Goal: Transaction & Acquisition: Purchase product/service

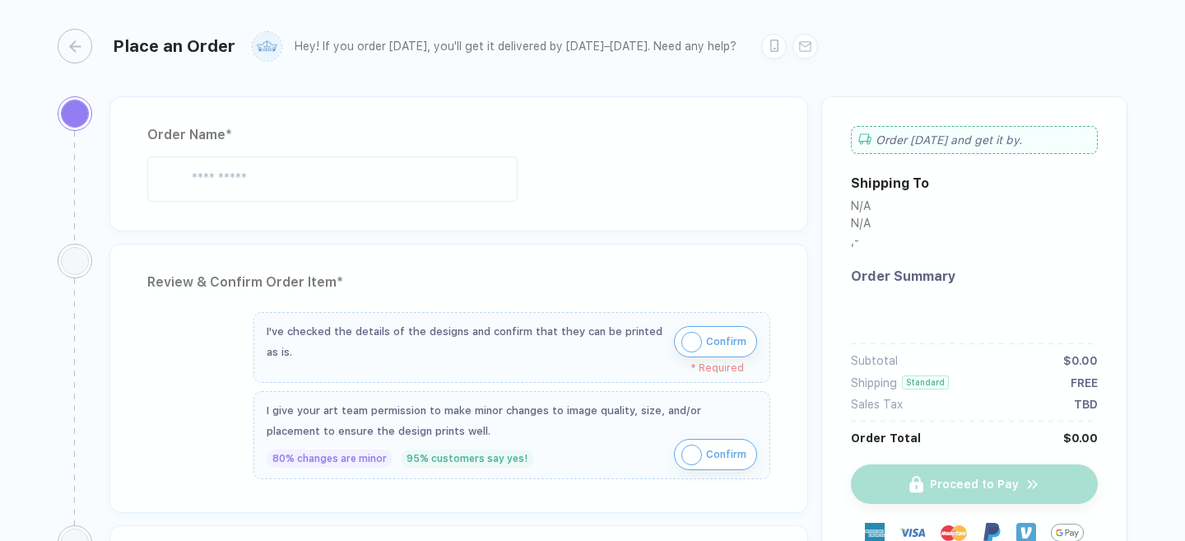
type input "**********"
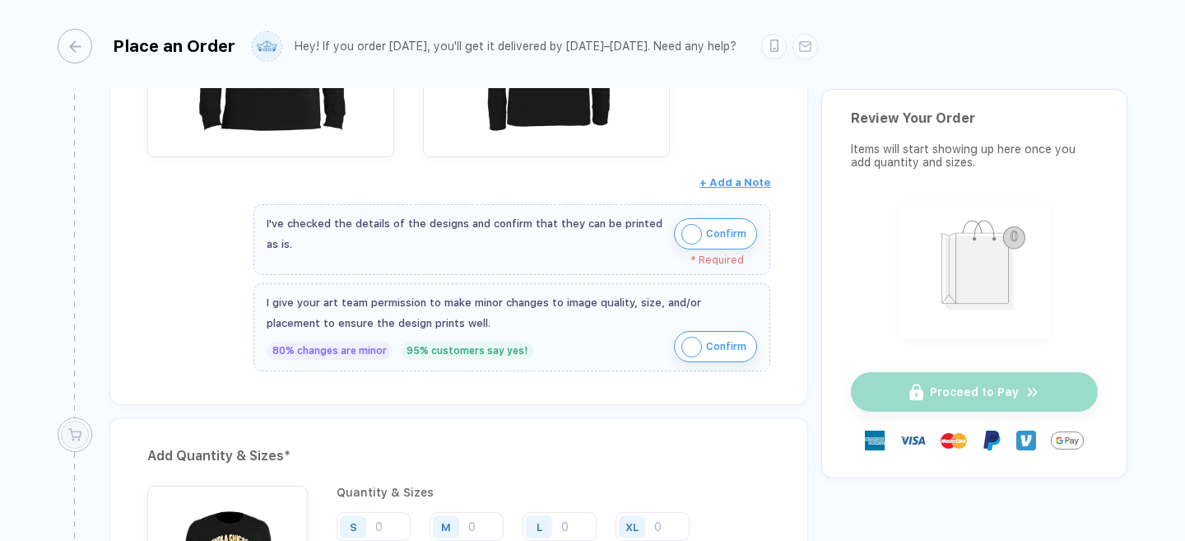
scroll to position [468, 0]
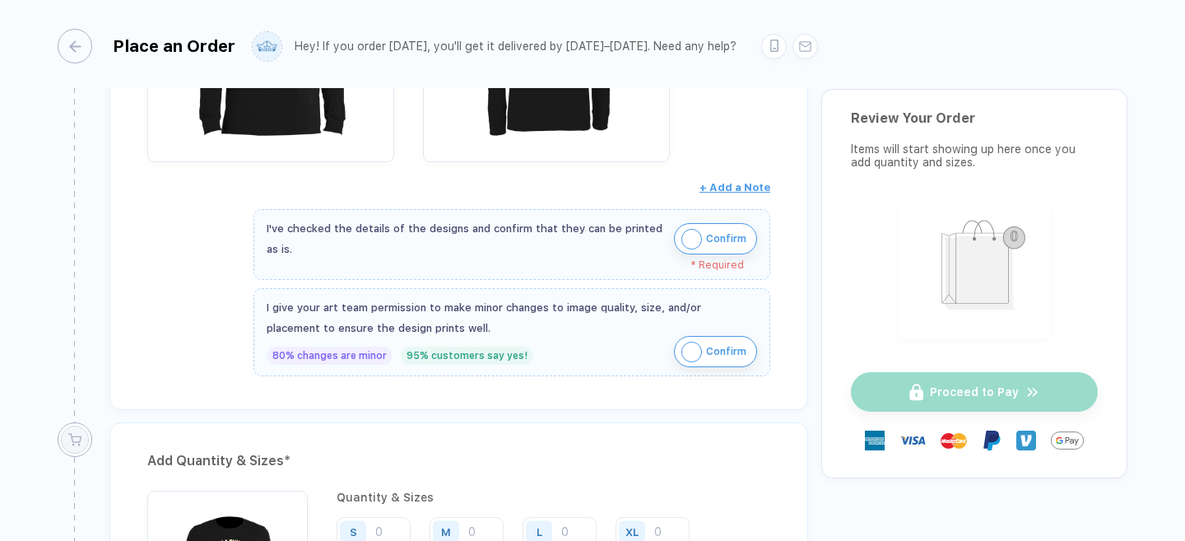
click at [682, 238] on img "button" at bounding box center [692, 239] width 21 height 21
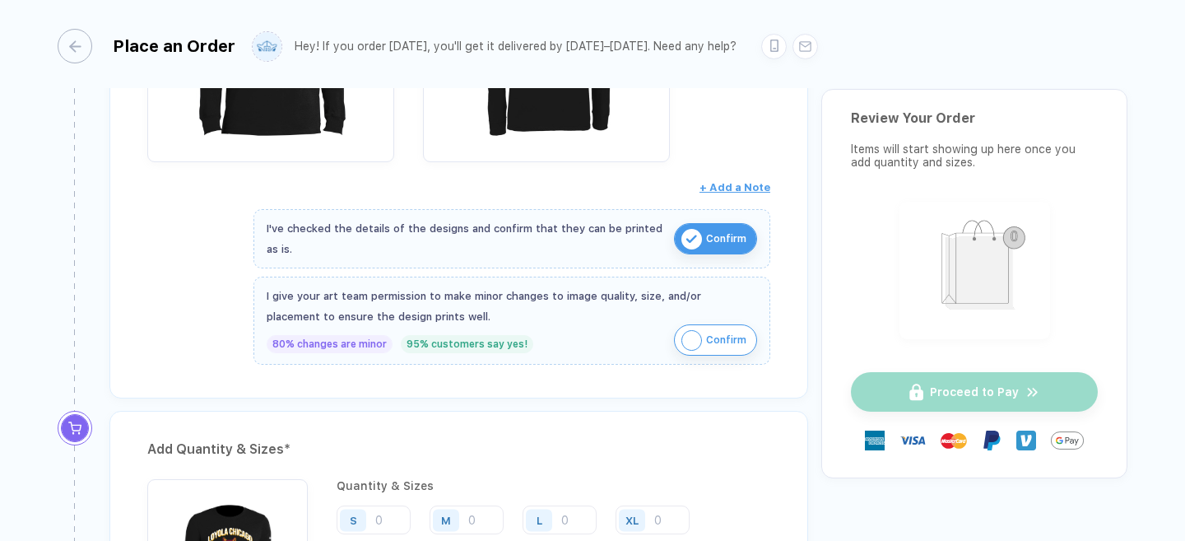
click at [684, 341] on img "button" at bounding box center [692, 340] width 21 height 21
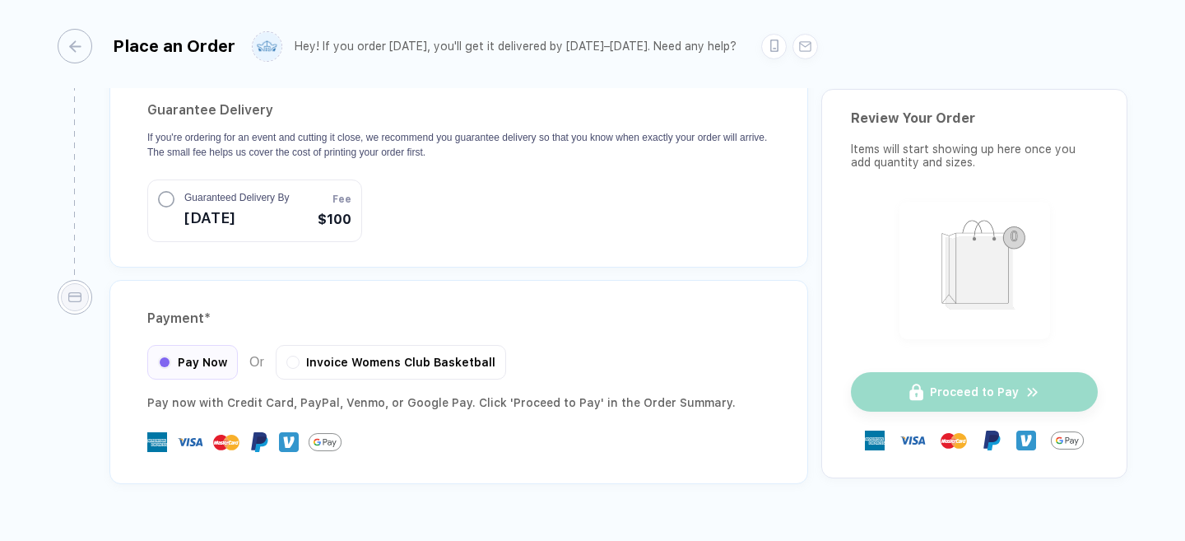
scroll to position [1578, 0]
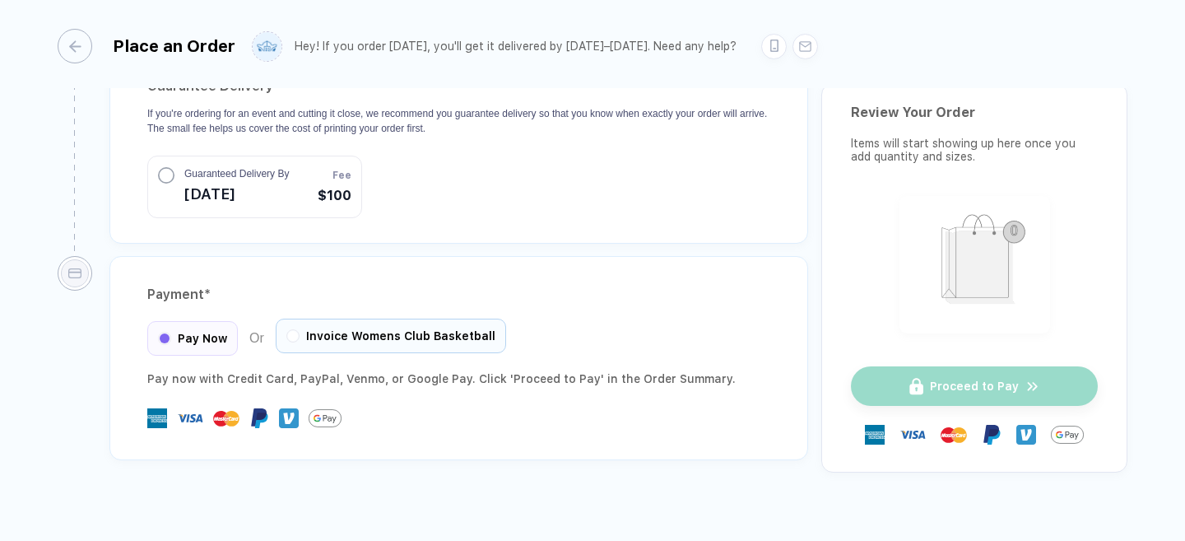
click at [393, 327] on div "Invoice Womens Club Basketball" at bounding box center [391, 336] width 230 height 35
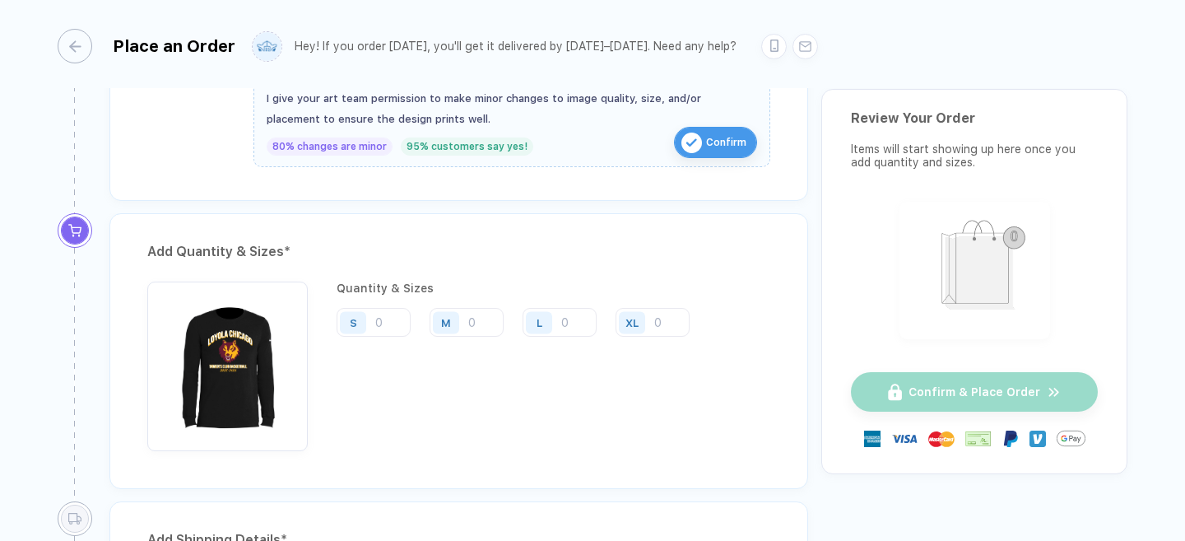
scroll to position [687, 0]
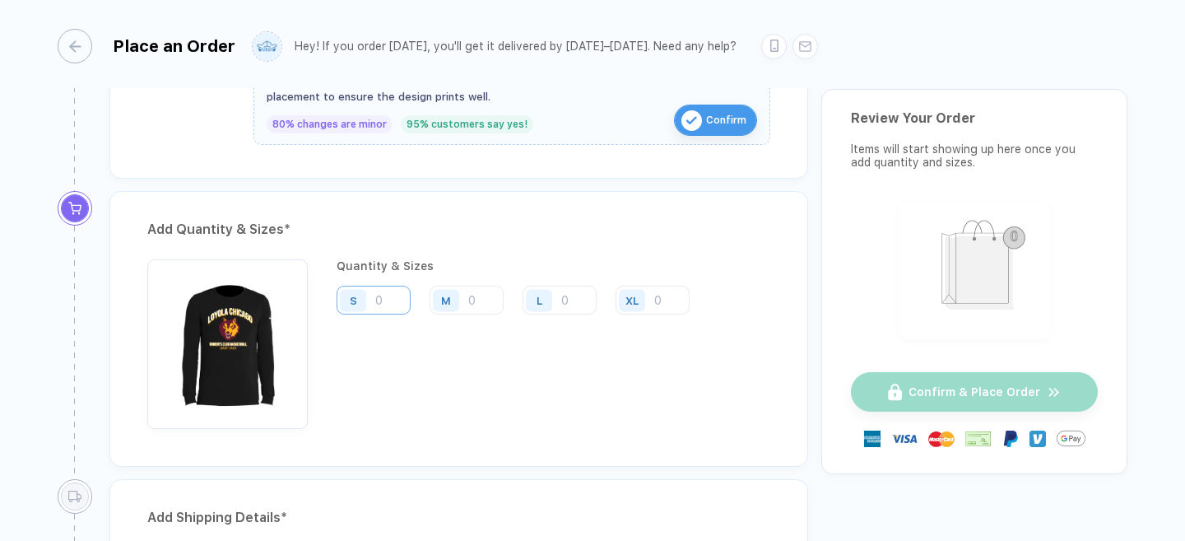
click at [394, 300] on input "number" at bounding box center [374, 300] width 74 height 29
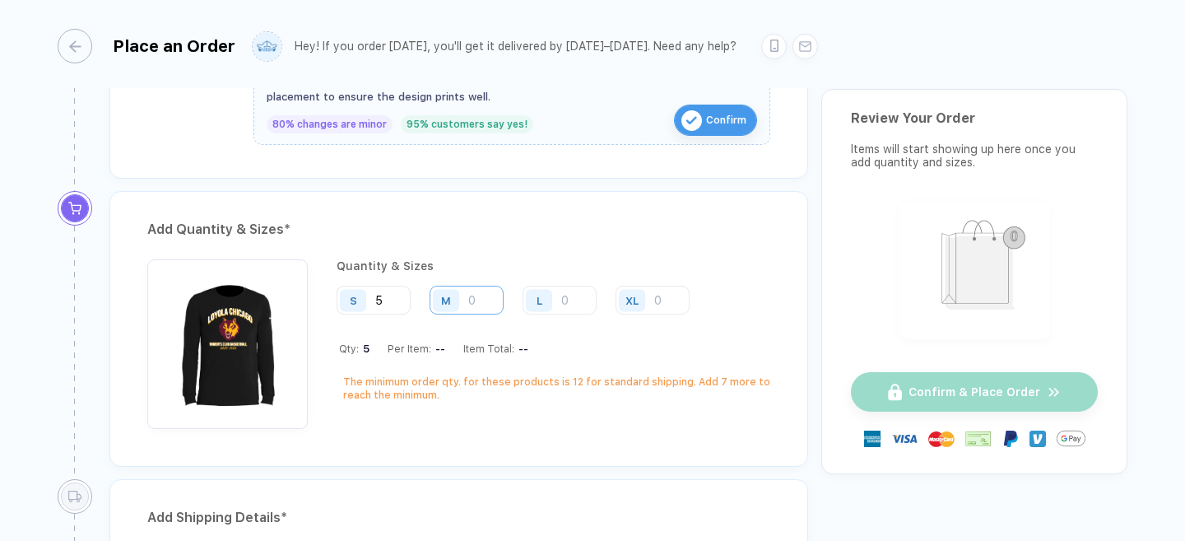
type input "5"
click at [470, 307] on input "number" at bounding box center [467, 300] width 74 height 29
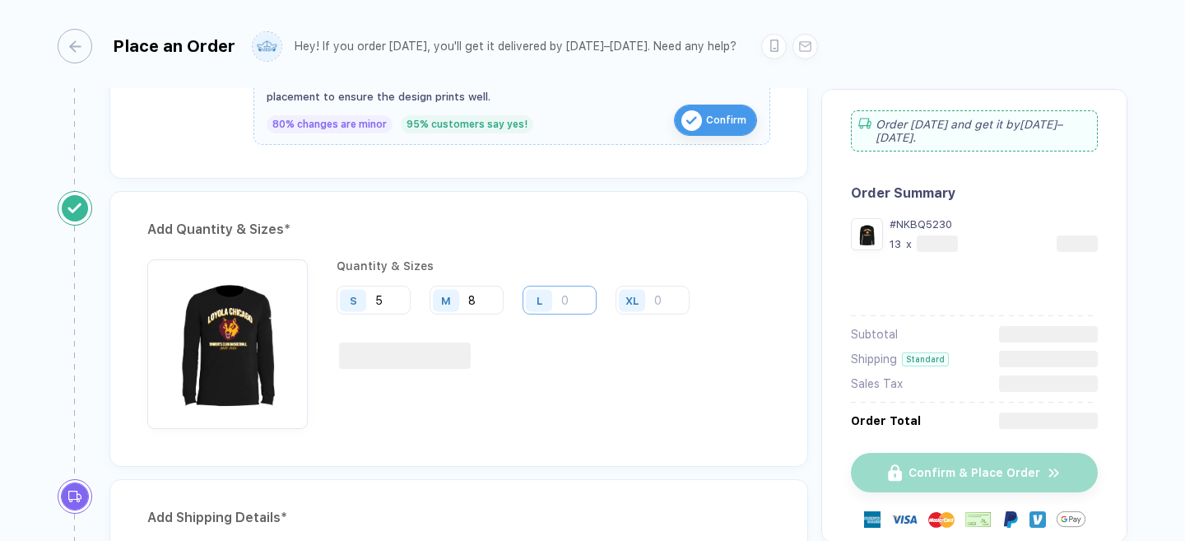
type input "8"
click at [586, 300] on input "number" at bounding box center [560, 300] width 74 height 29
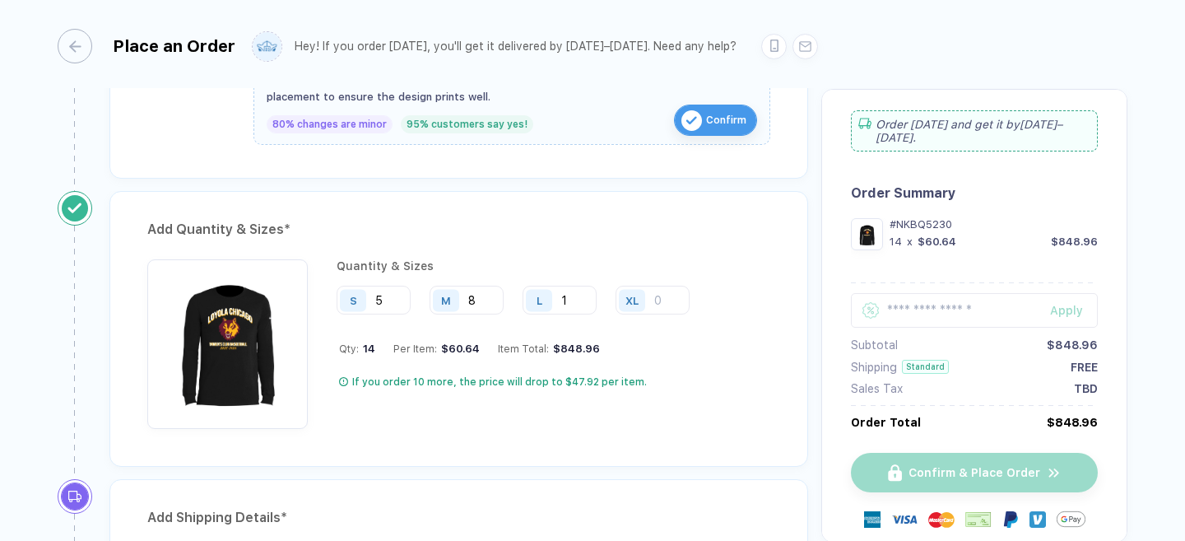
type input "1"
click at [658, 357] on div "Quantity & Sizes S 5 M 8 L 1 XL Qty: 14 Per Item: $60.64 Item Total: $848.96 If…" at bounding box center [519, 344] width 365 height 170
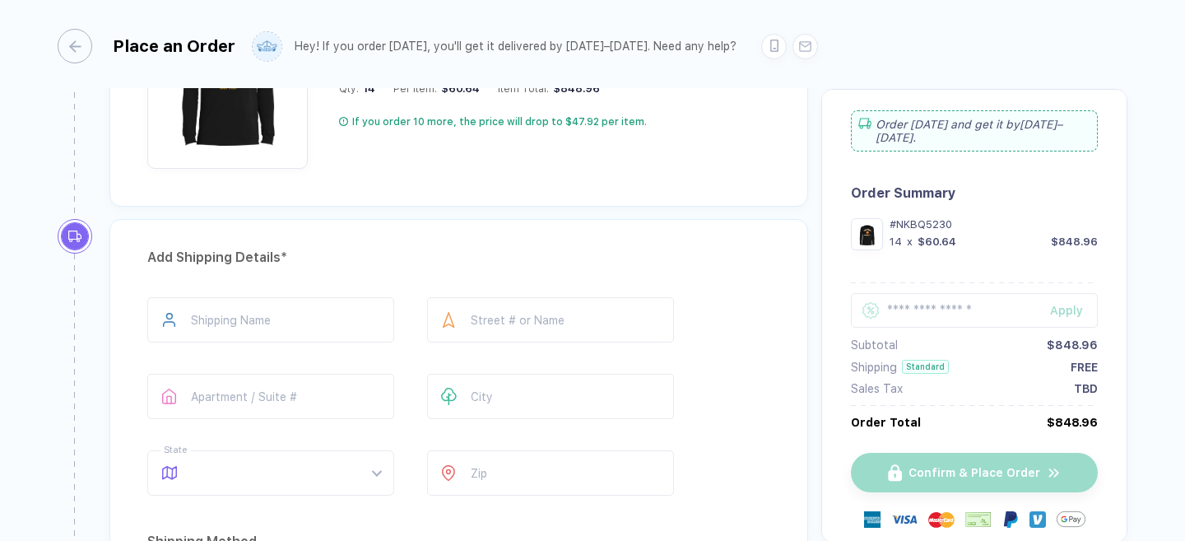
scroll to position [1060, 0]
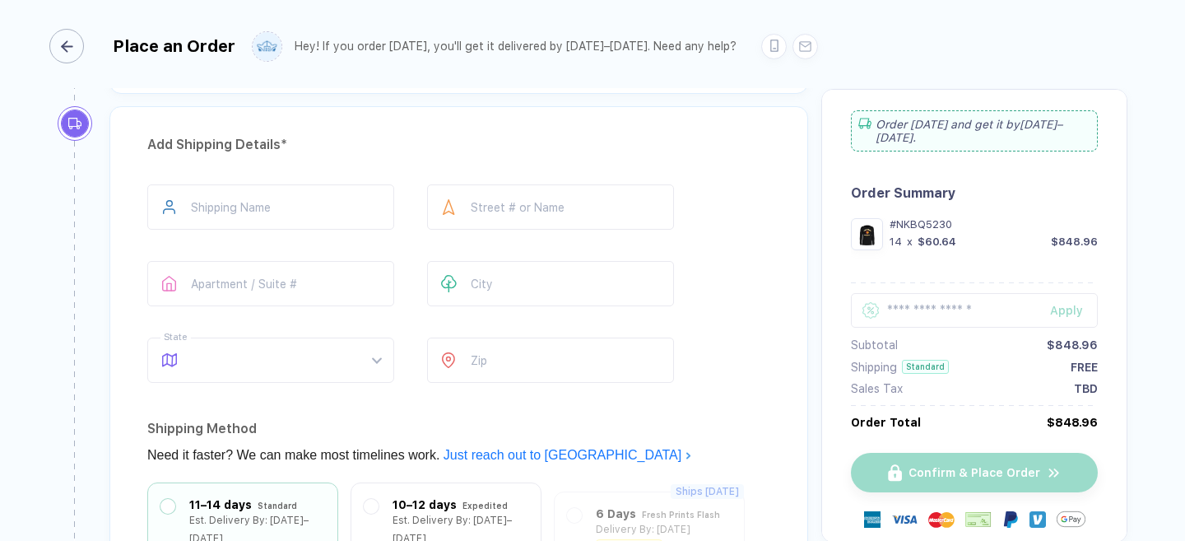
click at [77, 50] on div "button" at bounding box center [66, 46] width 35 height 35
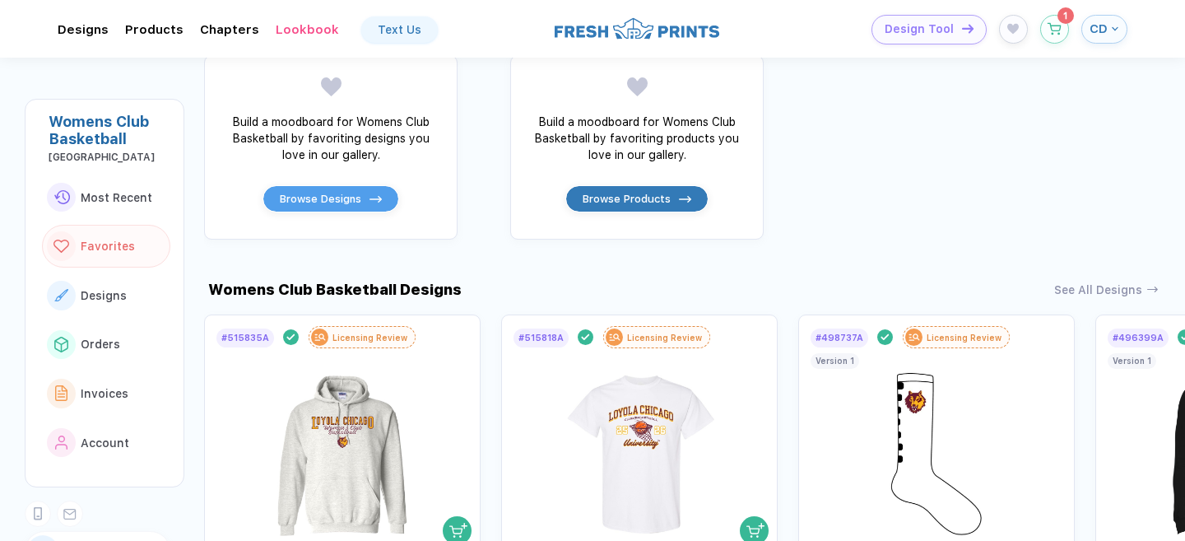
scroll to position [871, 0]
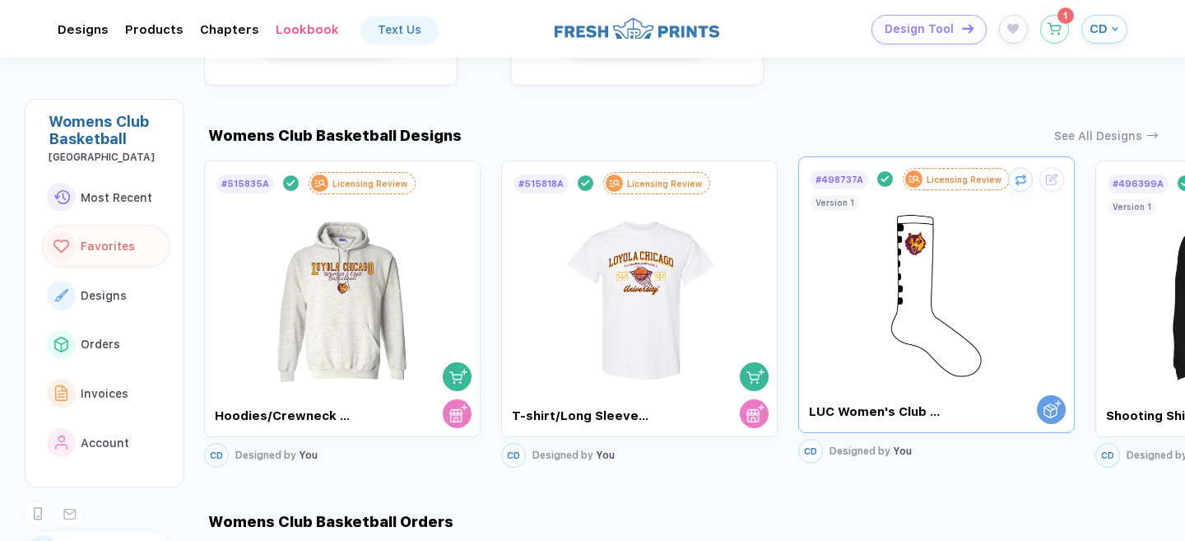
click at [968, 347] on img at bounding box center [937, 287] width 185 height 193
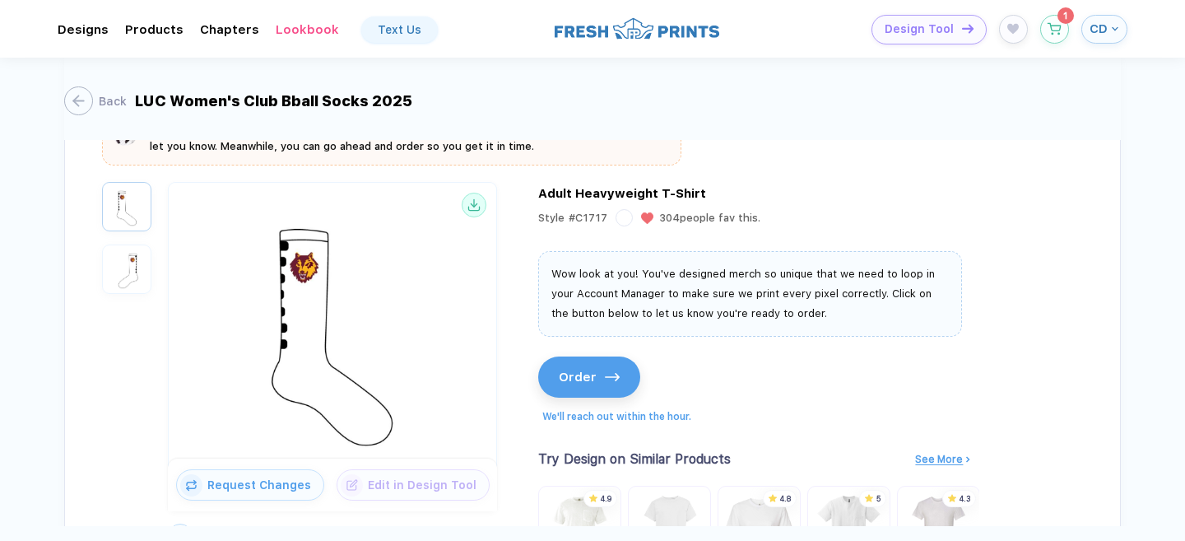
scroll to position [129, 0]
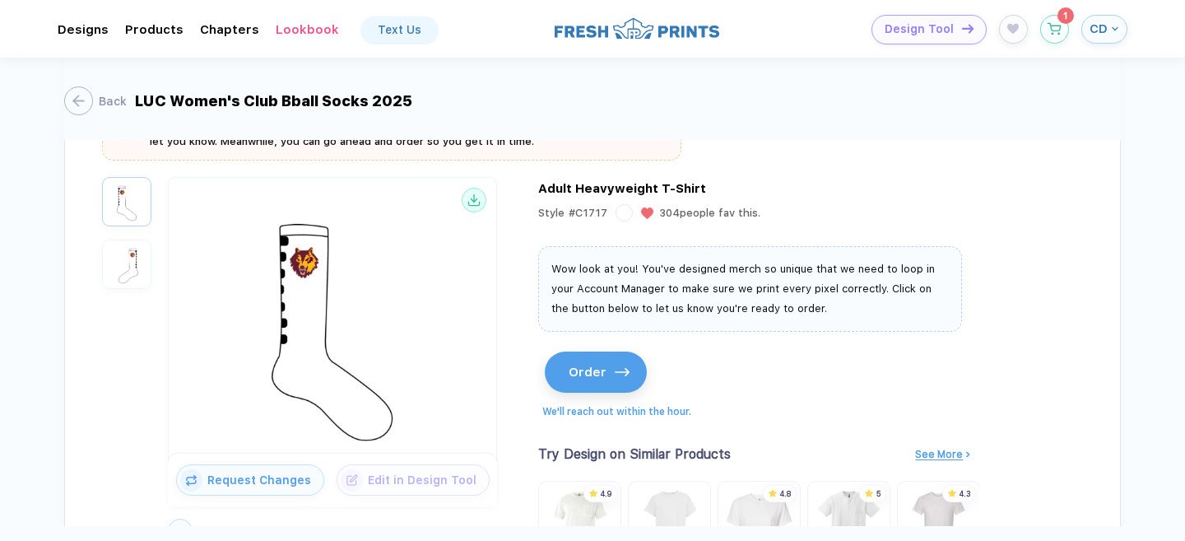
click at [615, 370] on img "button" at bounding box center [622, 372] width 15 height 8
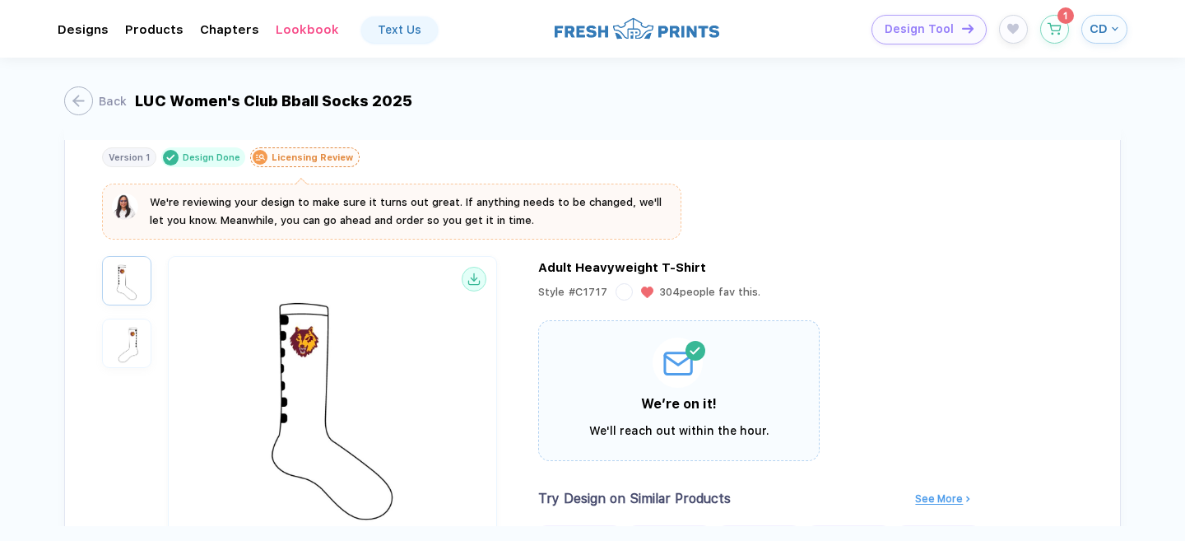
scroll to position [40, 0]
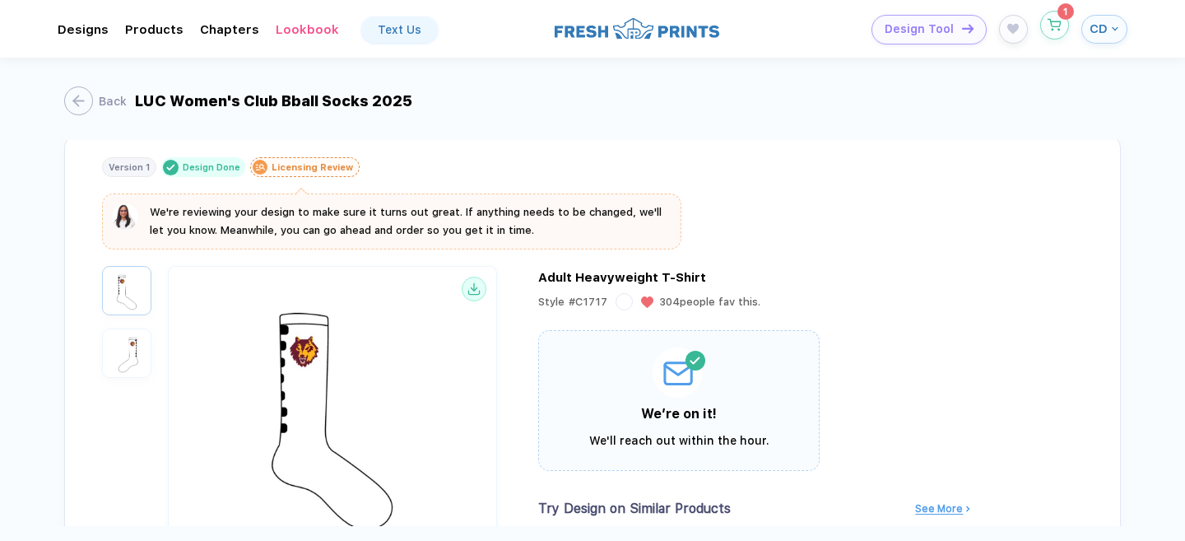
click at [1059, 35] on button "button" at bounding box center [1054, 25] width 29 height 29
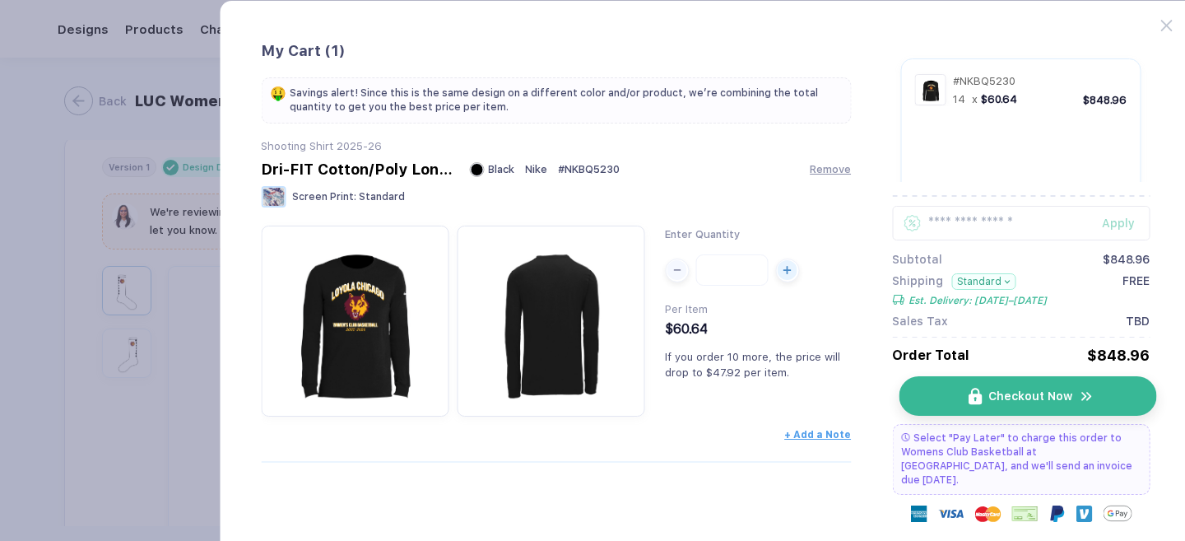
click at [1029, 392] on span "Checkout Now" at bounding box center [1031, 395] width 84 height 13
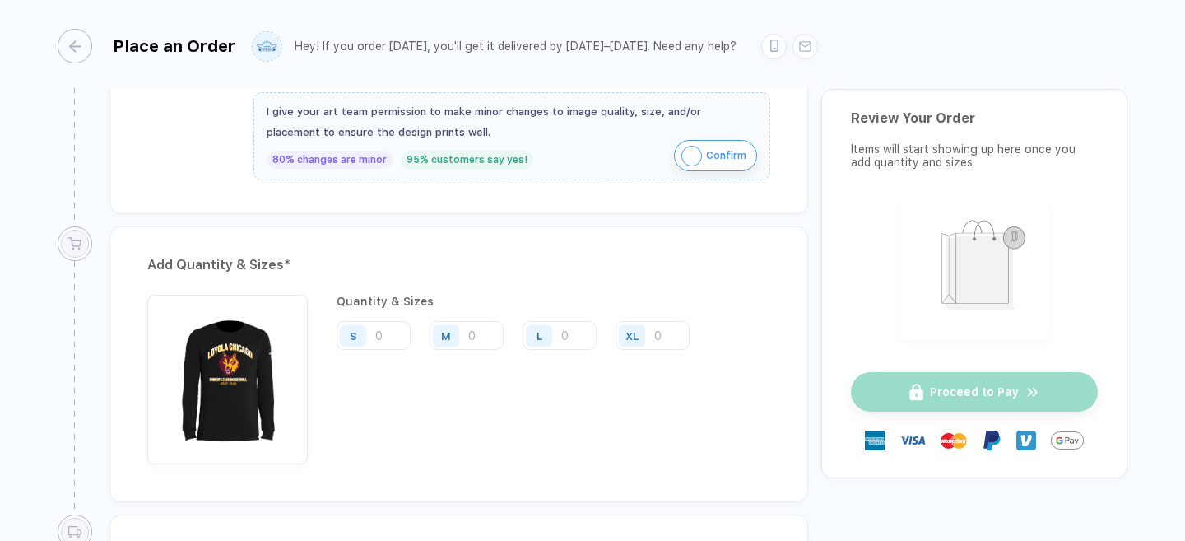
scroll to position [706, 0]
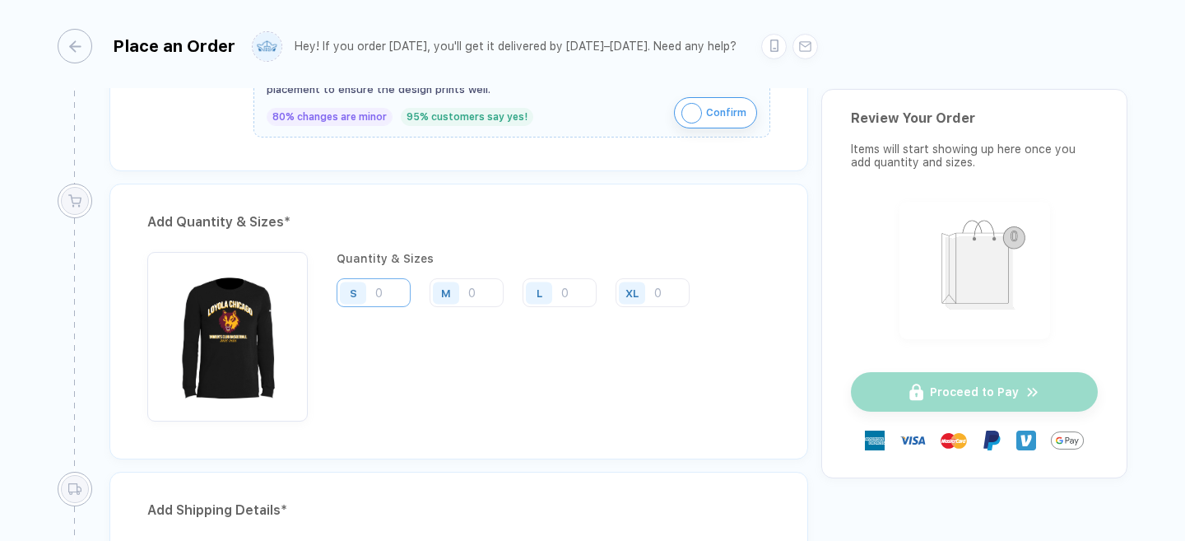
click at [394, 294] on input "number" at bounding box center [374, 292] width 74 height 29
type input "5"
click at [466, 297] on div "M" at bounding box center [449, 292] width 38 height 29
click at [477, 299] on input "number" at bounding box center [467, 292] width 74 height 29
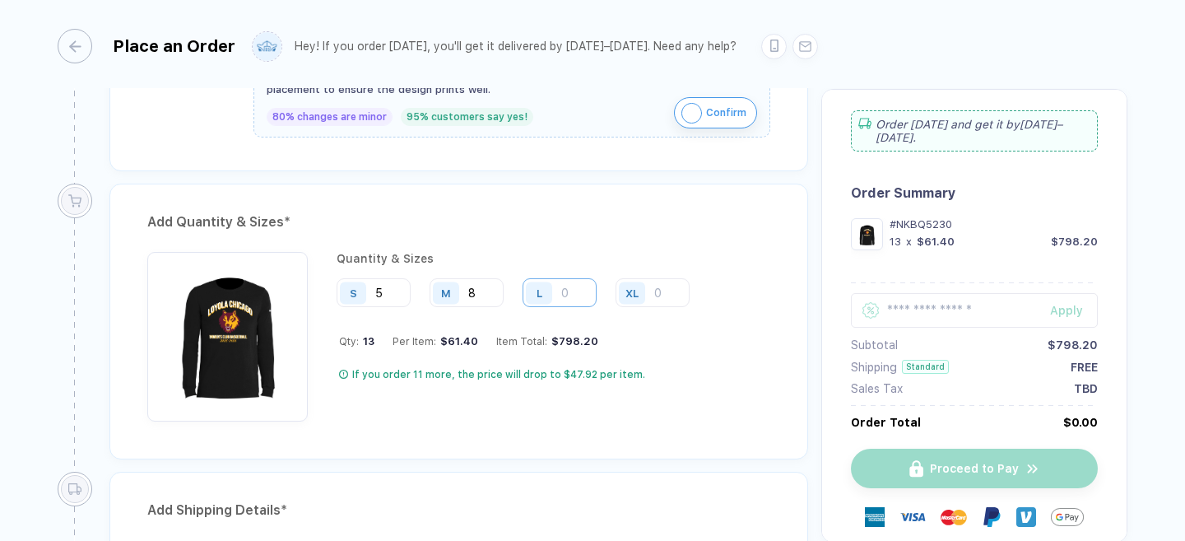
type input "8"
click at [575, 299] on input "number" at bounding box center [560, 292] width 74 height 29
type input "1"
click at [575, 366] on div "Quantity & Sizes S 5 M 8 L 1 XL Qty: 14 Per Item: $61.40 Item Total: $798.20 If…" at bounding box center [519, 337] width 365 height 170
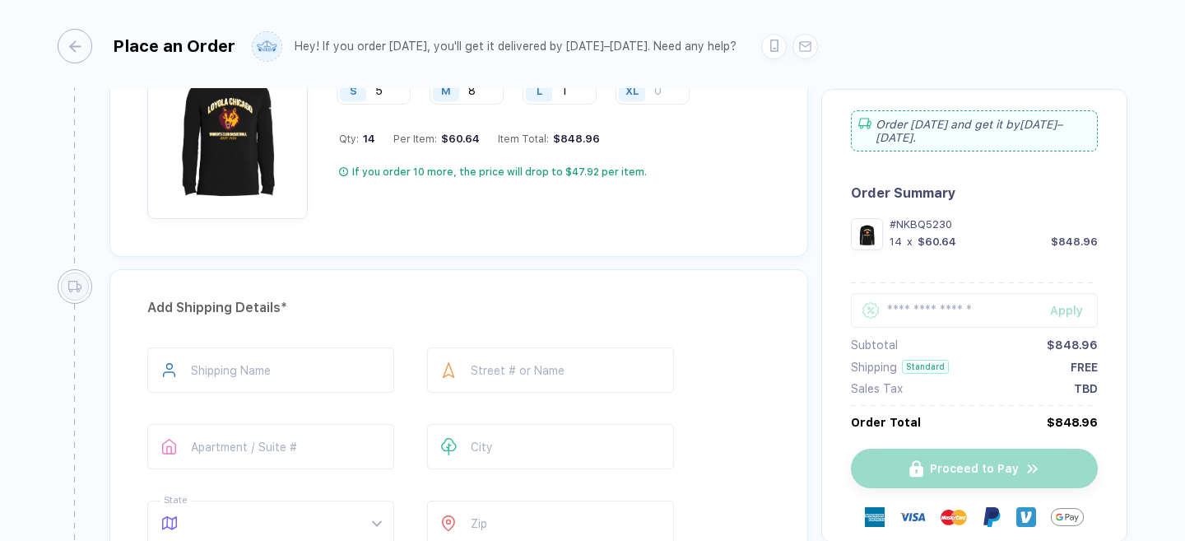
scroll to position [925, 0]
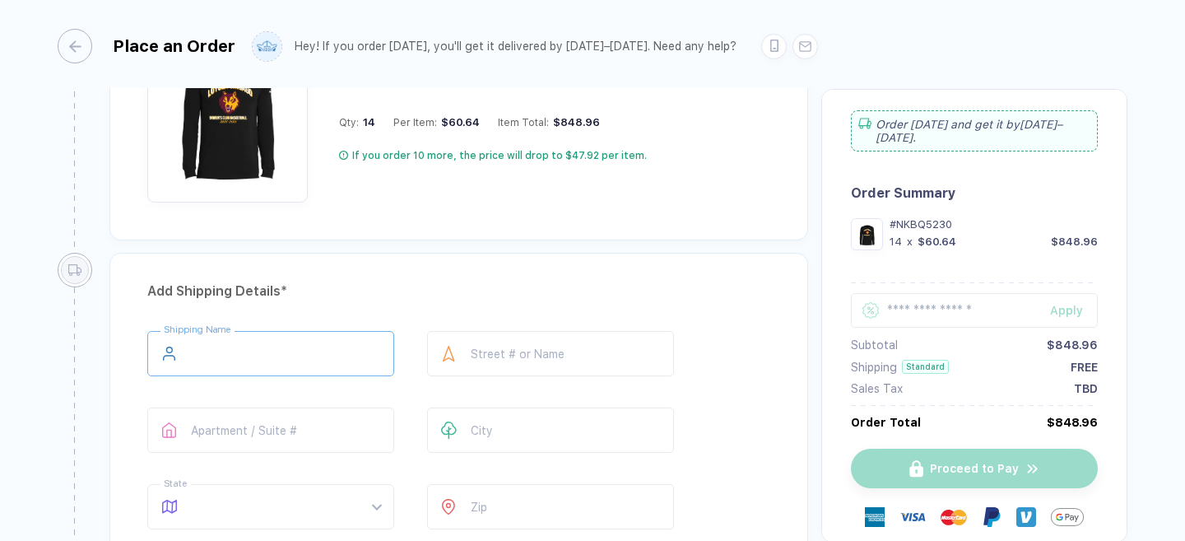
click at [319, 347] on input "text" at bounding box center [270, 353] width 247 height 45
type input "**********"
click at [472, 361] on input "text" at bounding box center [550, 353] width 247 height 45
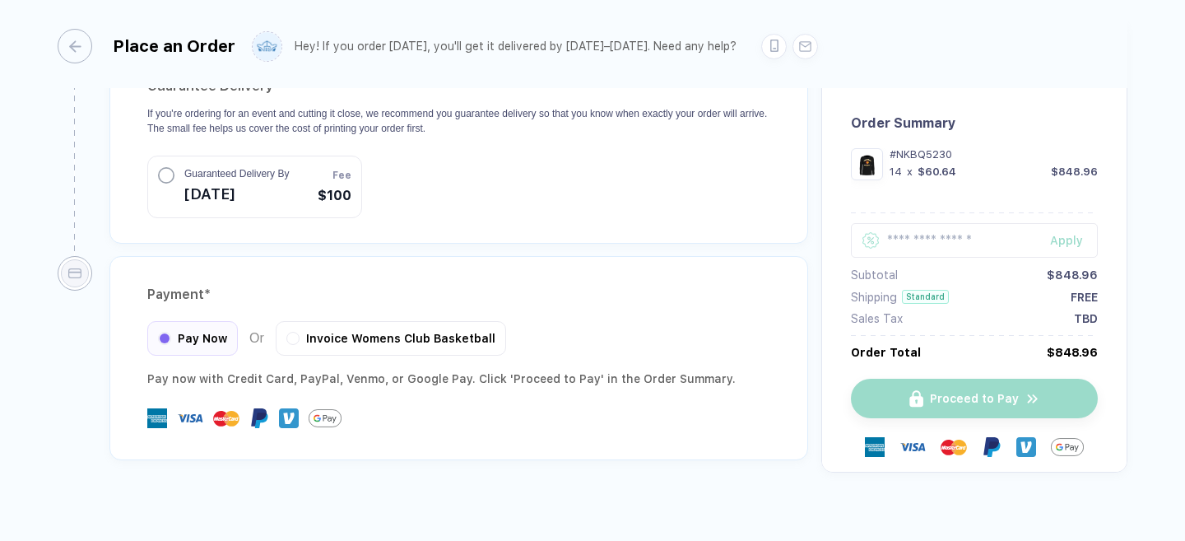
scroll to position [1589, 0]
click at [453, 319] on div "Invoice Womens Club Basketball" at bounding box center [391, 336] width 230 height 35
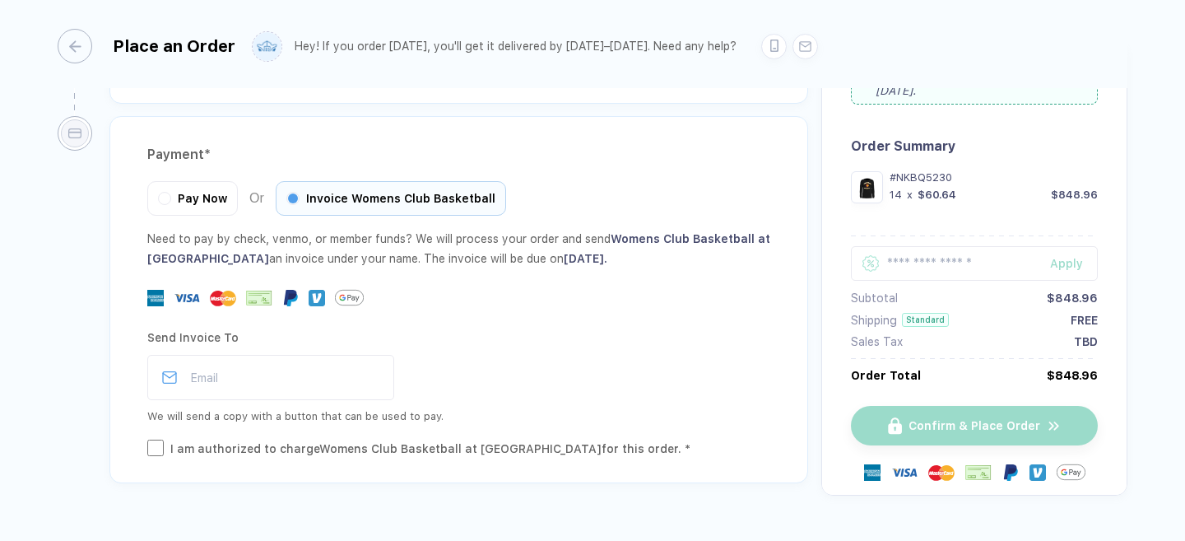
scroll to position [1766, 0]
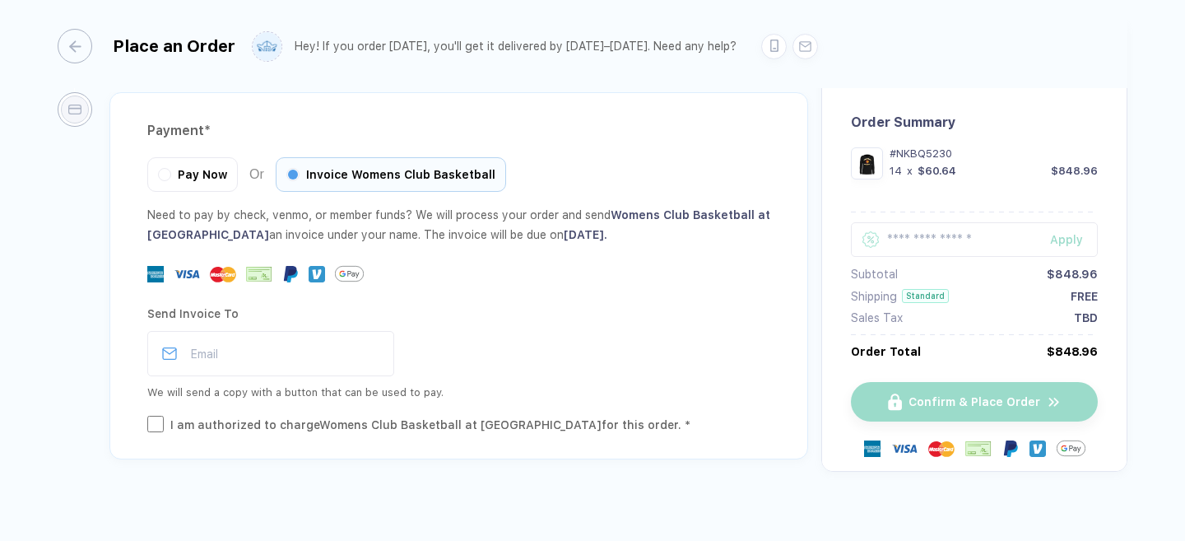
click at [538, 416] on div "I am authorized to charge Womens Club Basketball at [GEOGRAPHIC_DATA] for this …" at bounding box center [430, 425] width 520 height 18
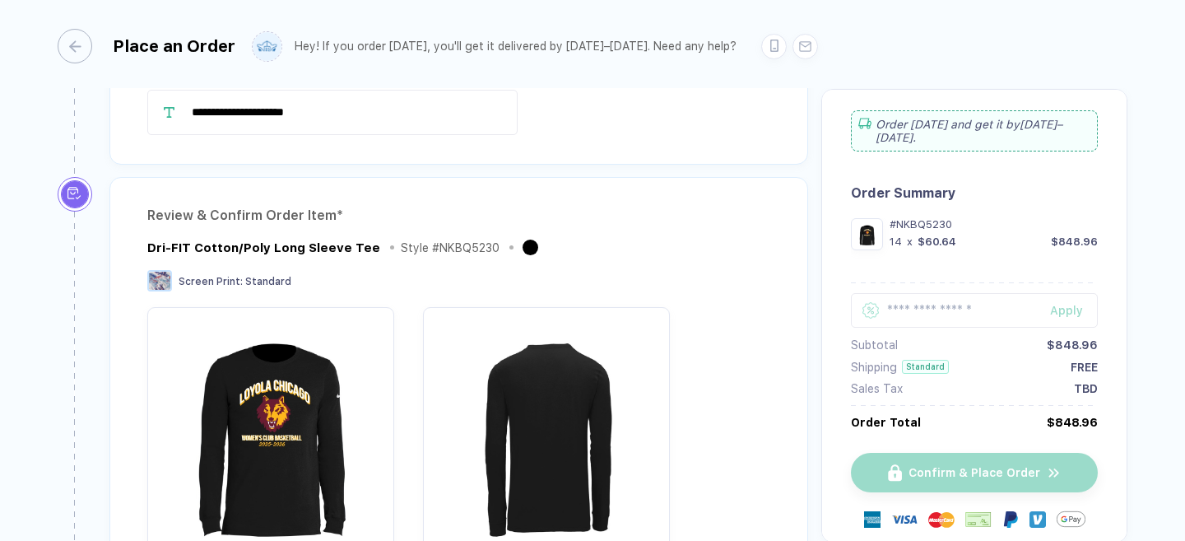
scroll to position [0, 0]
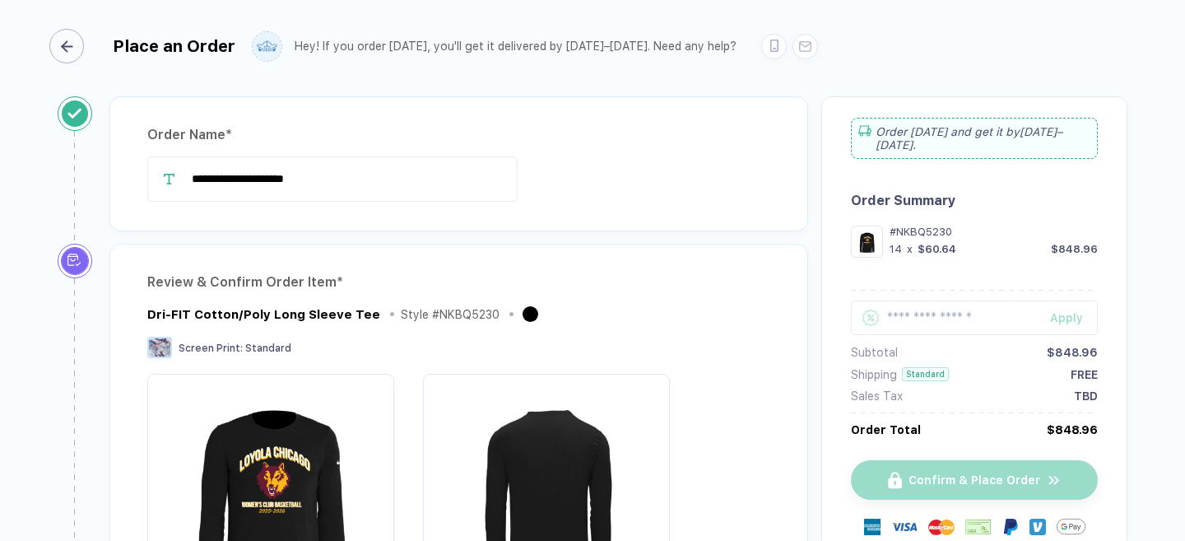
click at [77, 43] on div "button" at bounding box center [66, 46] width 35 height 35
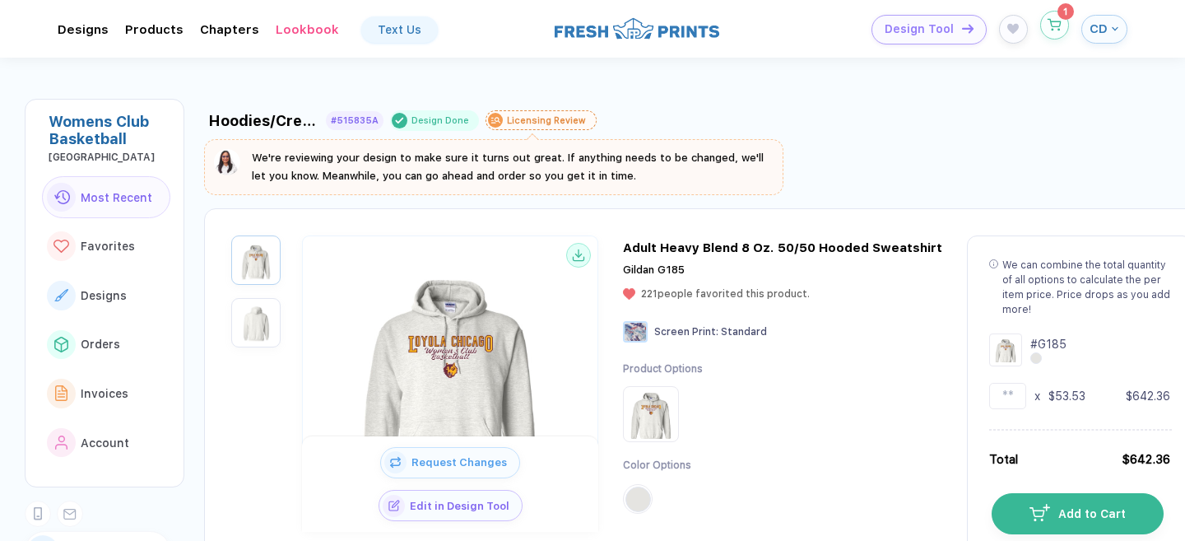
click at [1054, 33] on button "button" at bounding box center [1054, 25] width 29 height 29
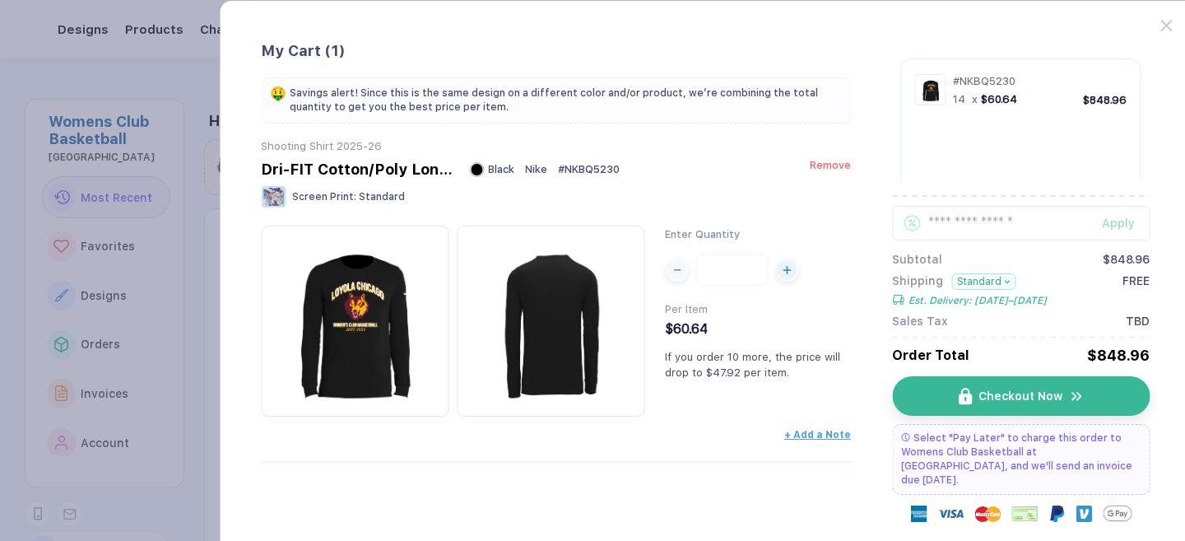
click at [825, 166] on span "Remove" at bounding box center [830, 165] width 41 height 12
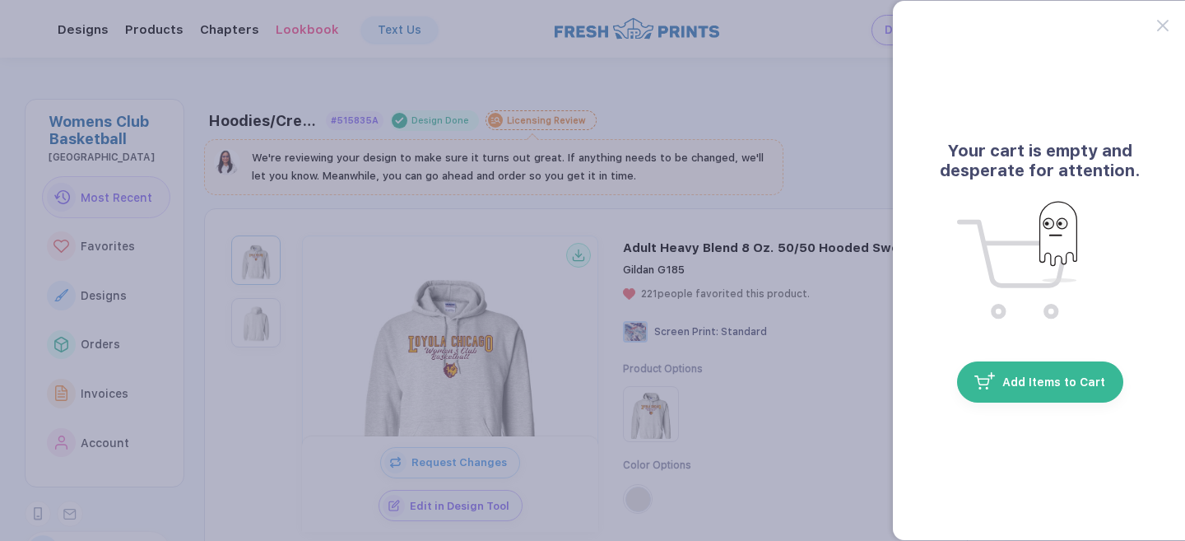
click at [1166, 24] on icon at bounding box center [1163, 26] width 12 height 12
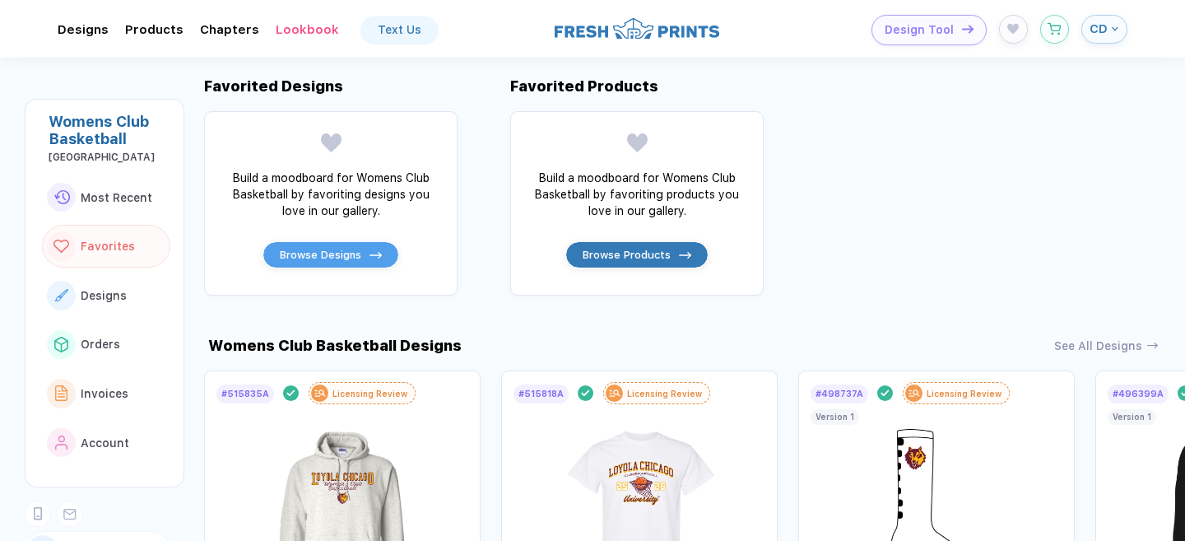
scroll to position [750, 0]
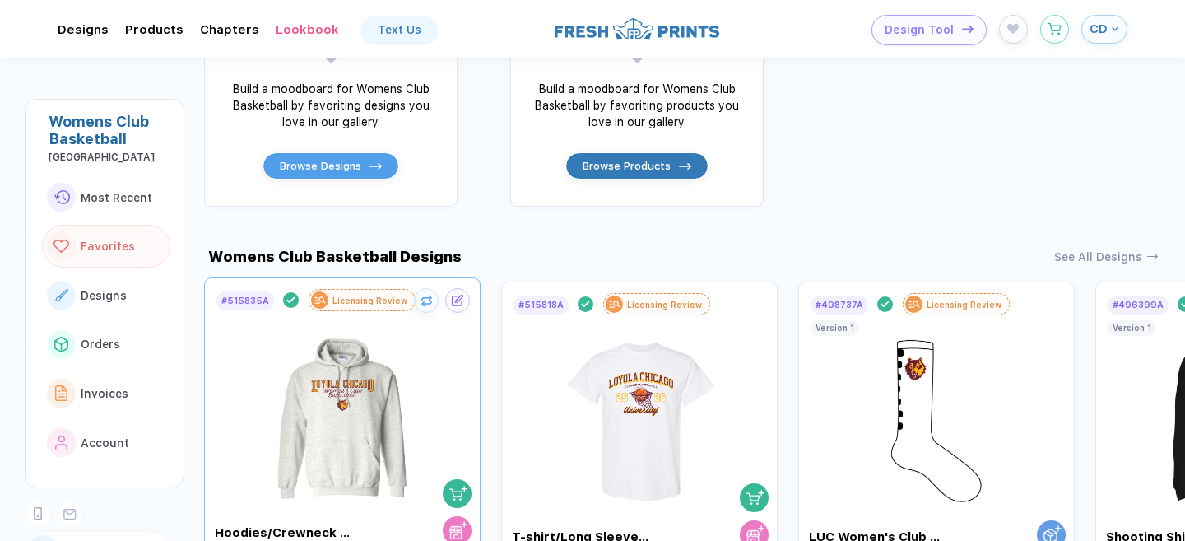
click at [345, 398] on img at bounding box center [342, 408] width 185 height 193
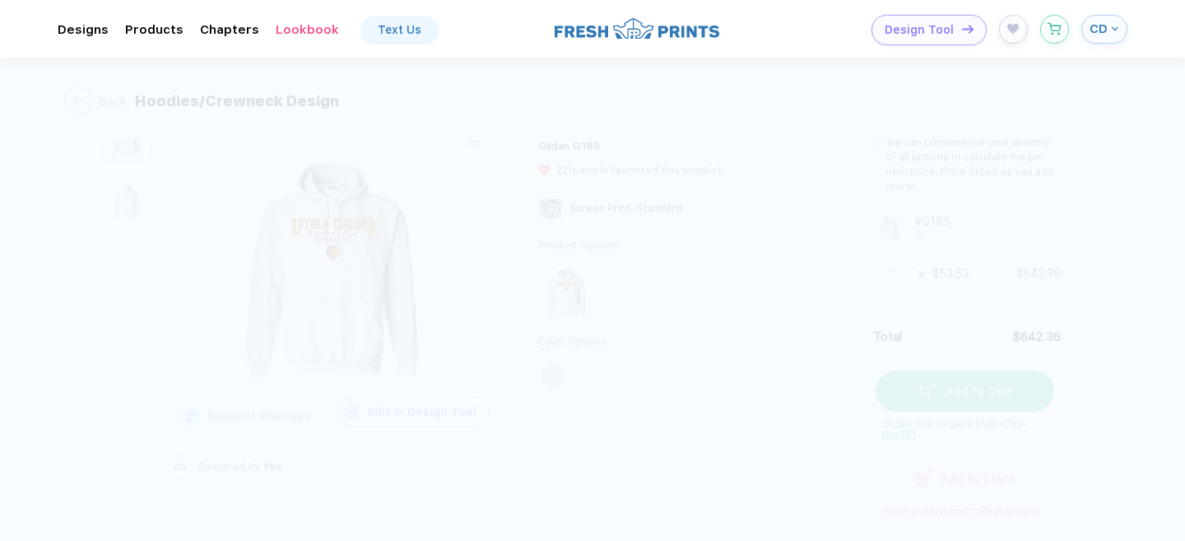
scroll to position [226, 0]
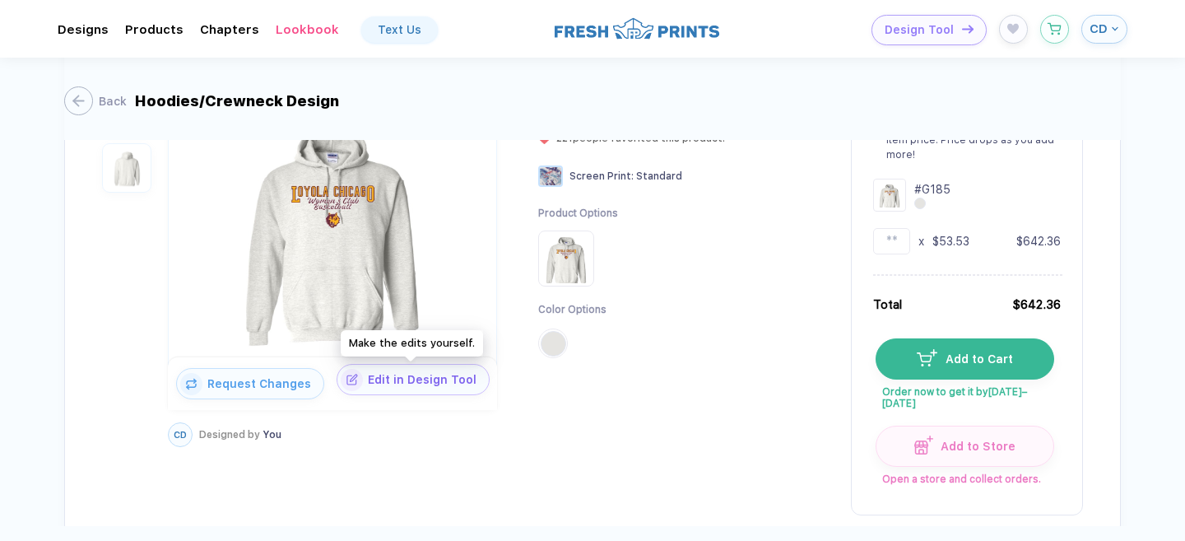
click at [403, 382] on span "Edit in Design Tool" at bounding box center [426, 379] width 126 height 13
